Goal: Task Accomplishment & Management: Manage account settings

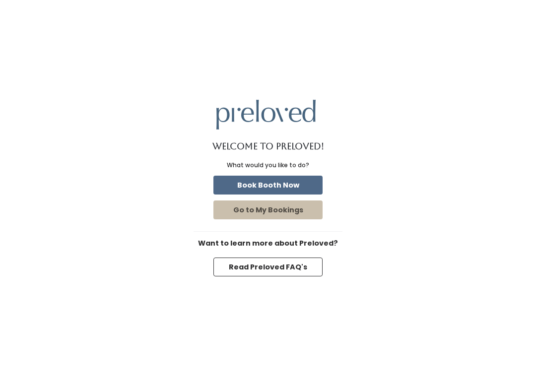
click at [290, 191] on button "Book Booth Now" at bounding box center [267, 185] width 109 height 19
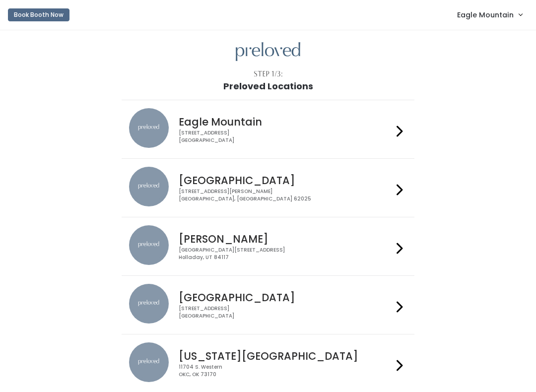
click at [505, 13] on span "Eagle Mountain" at bounding box center [485, 14] width 57 height 11
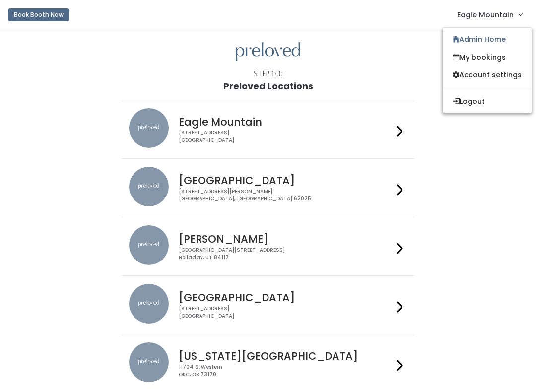
click at [503, 35] on link "Admin Home" at bounding box center [487, 39] width 89 height 18
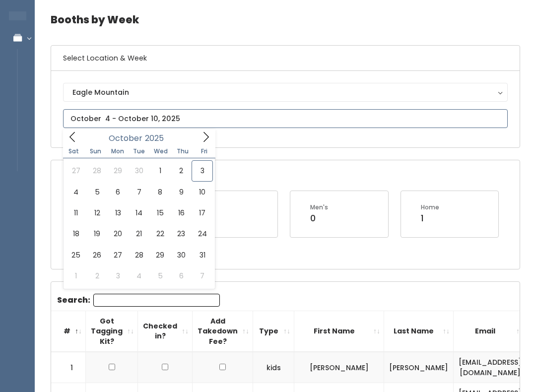
type input "October 4 to October 10"
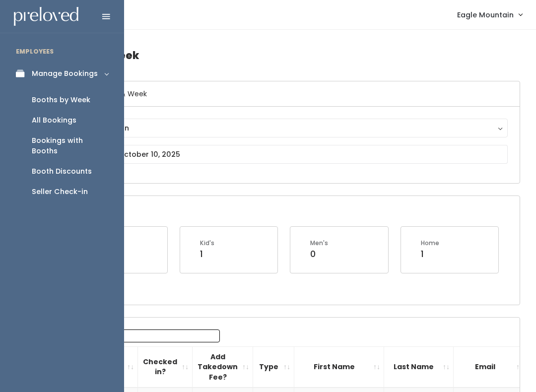
click at [60, 166] on div "Booth Discounts" at bounding box center [62, 171] width 60 height 10
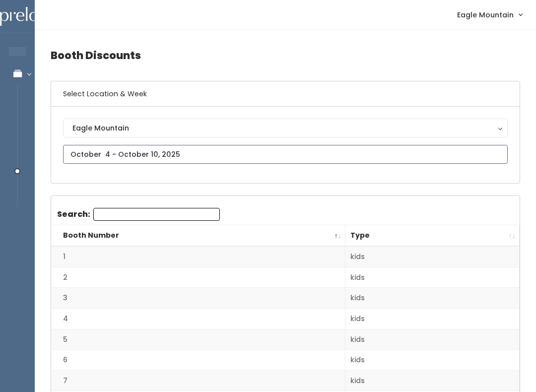
click at [303, 154] on input "text" at bounding box center [285, 154] width 445 height 19
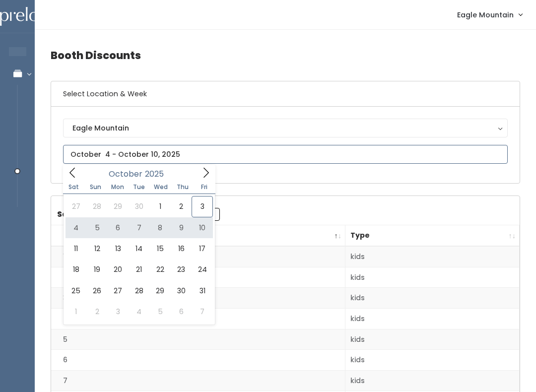
type input "October 4 to October 10"
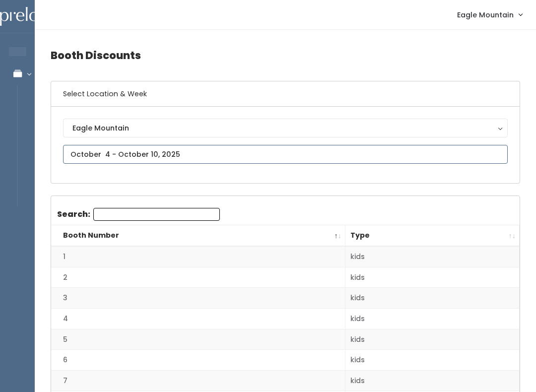
click at [393, 153] on input "text" at bounding box center [285, 154] width 445 height 19
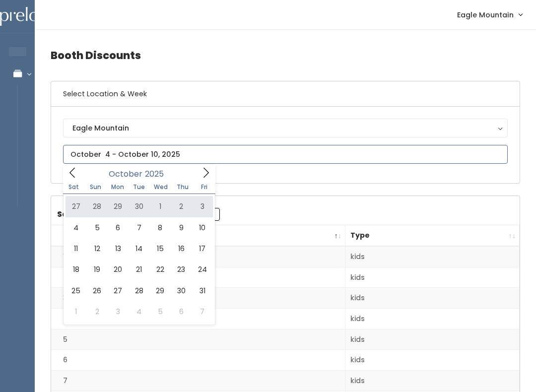
type input "[DATE] to [DATE]"
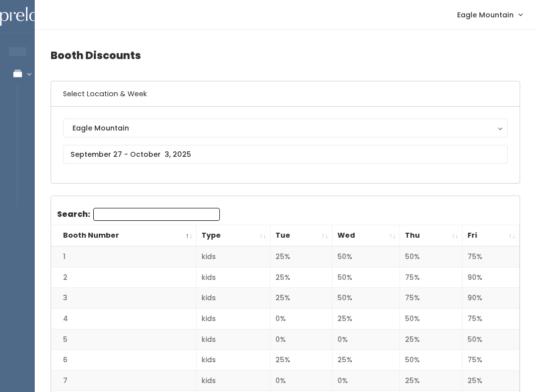
click at [511, 227] on th "Fri" at bounding box center [490, 235] width 57 height 21
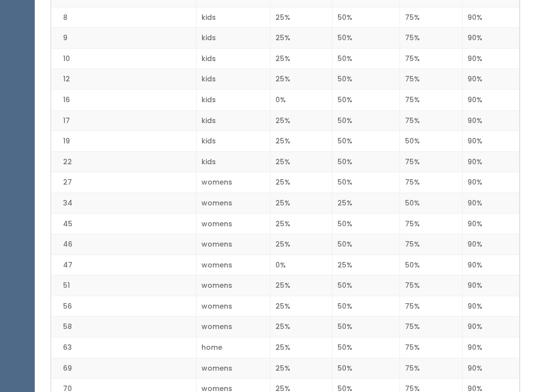
scroll to position [1353, 0]
